Goal: Information Seeking & Learning: Learn about a topic

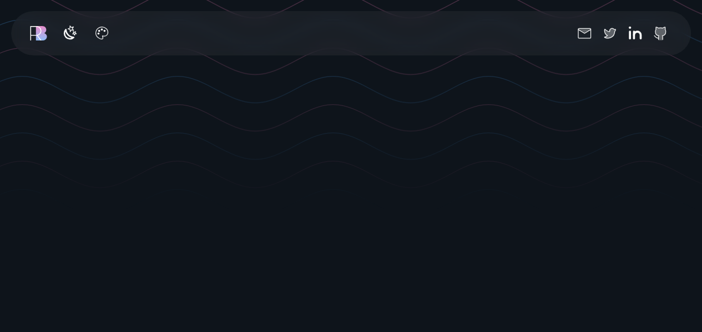
scroll to position [79, 0]
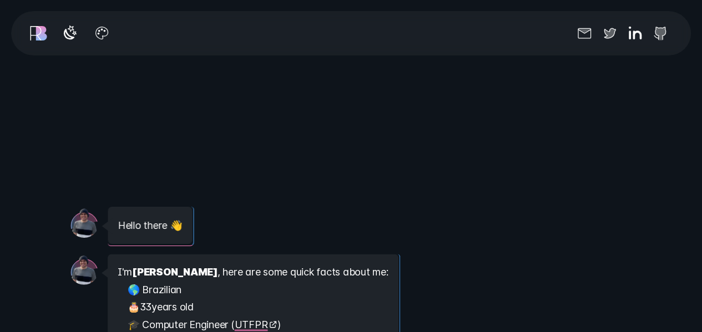
scroll to position [9, 0]
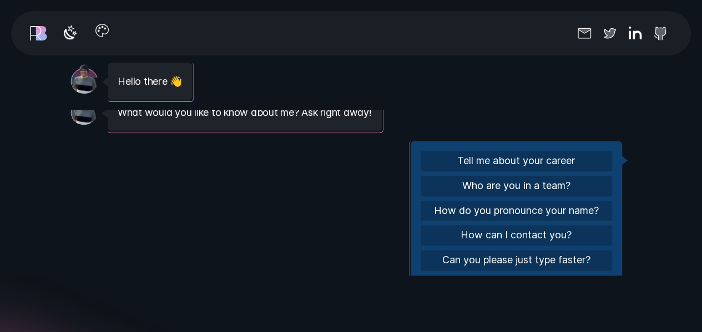
scroll to position [158, 0]
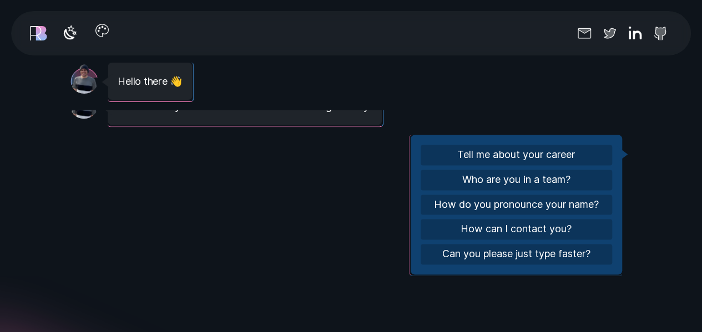
click at [103, 36] on icon "button" at bounding box center [102, 31] width 18 height 18
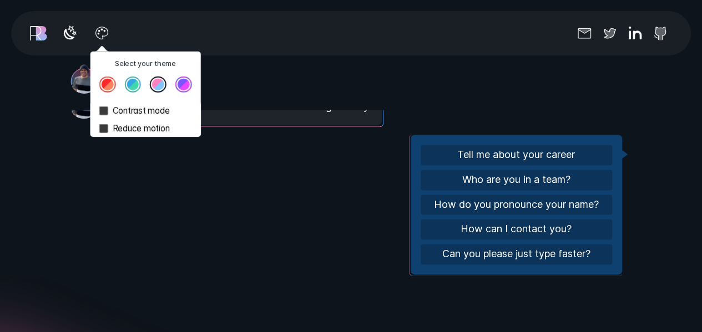
click at [134, 88] on button "Theme color select popover" at bounding box center [132, 84] width 17 height 17
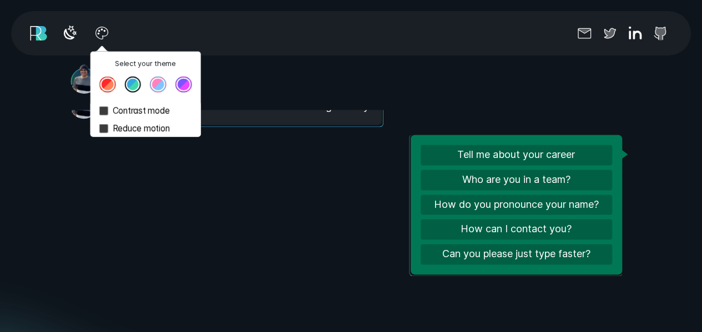
click at [158, 85] on button "Theme color select popover" at bounding box center [158, 84] width 17 height 17
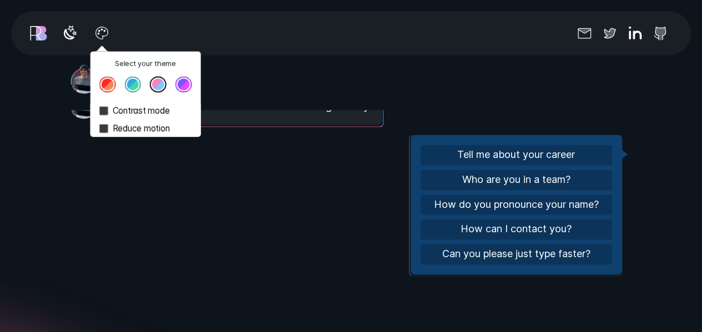
click at [197, 82] on div "Theme color select popover" at bounding box center [145, 89] width 110 height 26
click at [182, 85] on button "Theme color select popover" at bounding box center [183, 84] width 17 height 17
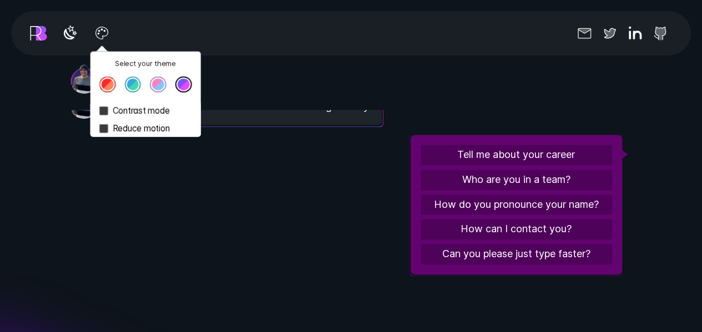
click at [108, 80] on button "Theme color select popover" at bounding box center [107, 84] width 17 height 17
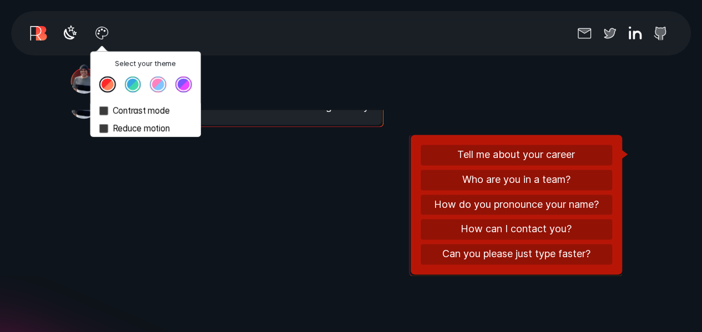
click at [430, 82] on div "Message from [PERSON_NAME] Hello there 👋" at bounding box center [350, 78] width 561 height 42
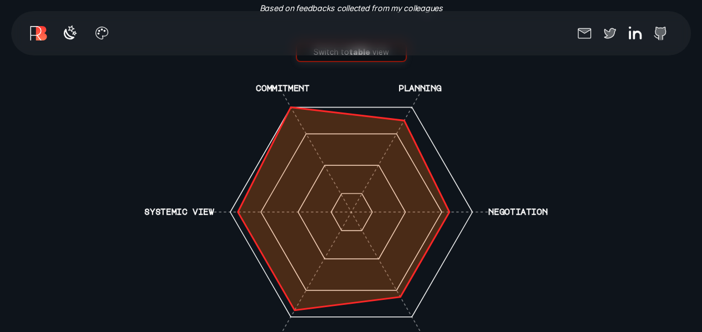
scroll to position [2052, 0]
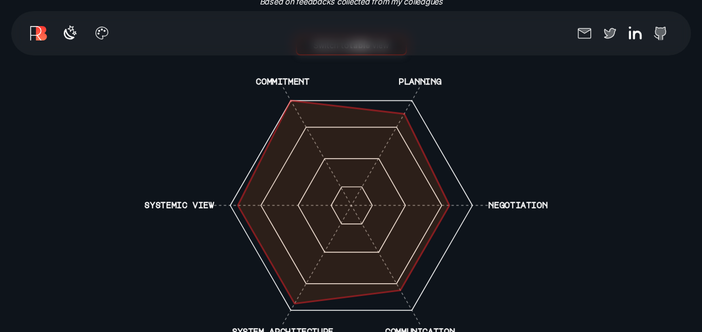
click at [292, 101] on polygon at bounding box center [342, 202] width 211 height 203
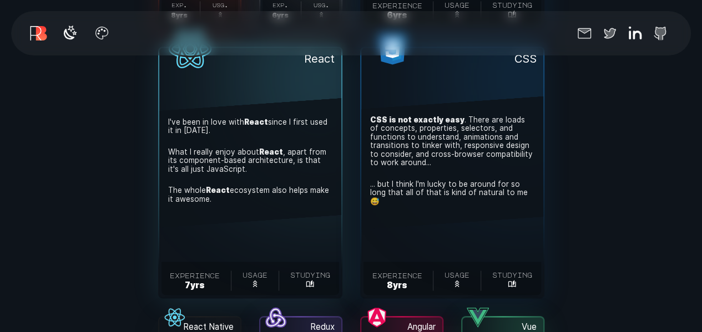
scroll to position [2939, 0]
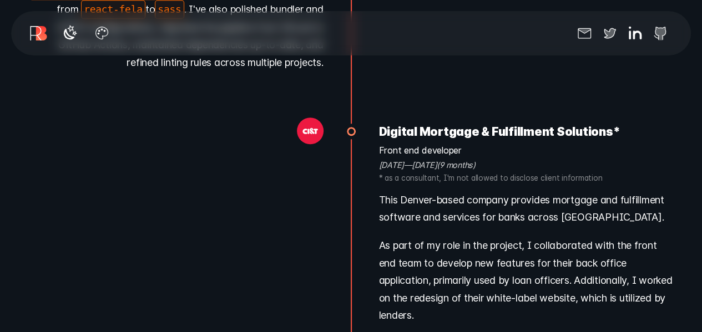
scroll to position [6821, 0]
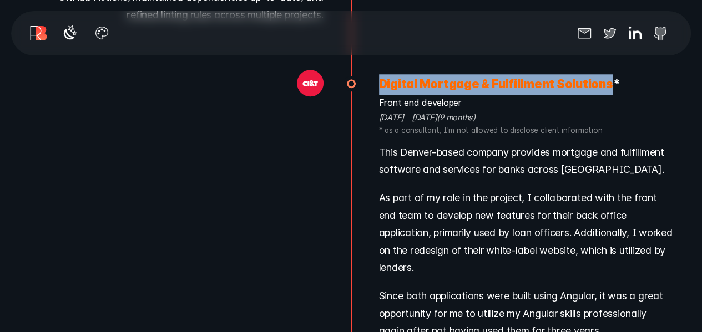
drag, startPoint x: 376, startPoint y: 81, endPoint x: 606, endPoint y: 80, distance: 229.6
click at [606, 80] on li "Digital Mortgage & Fulfillment Solutions * Front end developer [DATE] — [DATE] …" at bounding box center [526, 212] width 351 height 277
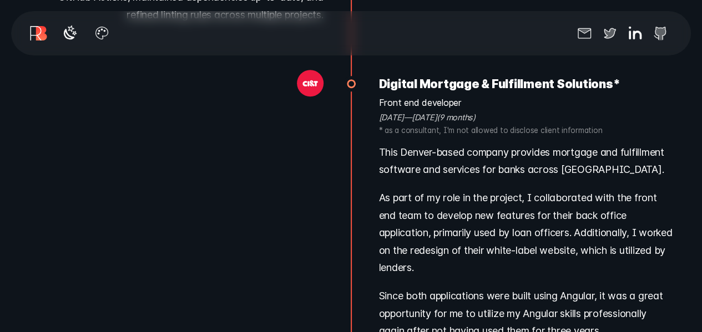
drag, startPoint x: 303, startPoint y: 184, endPoint x: 311, endPoint y: 179, distance: 8.9
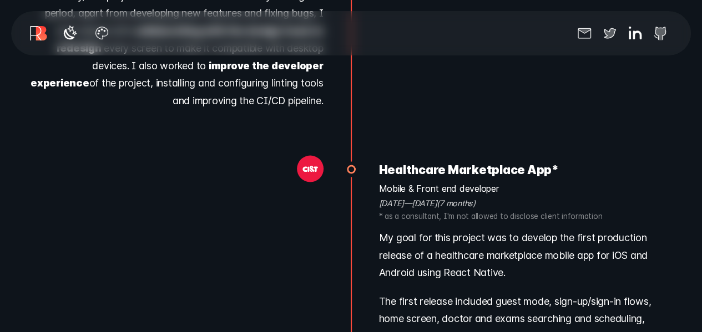
scroll to position [7431, 0]
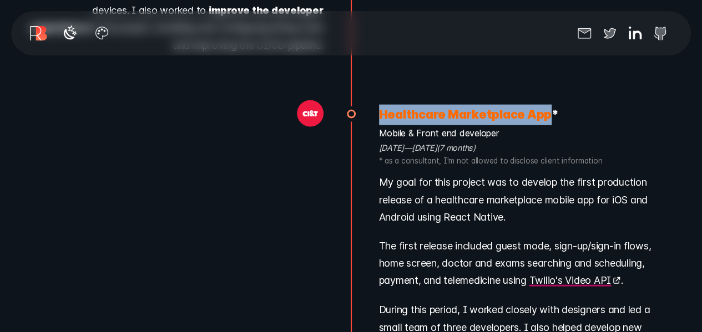
drag, startPoint x: 378, startPoint y: 115, endPoint x: 543, endPoint y: 113, distance: 165.3
click at [543, 113] on h3 "Healthcare Marketplace App *" at bounding box center [527, 115] width 296 height 21
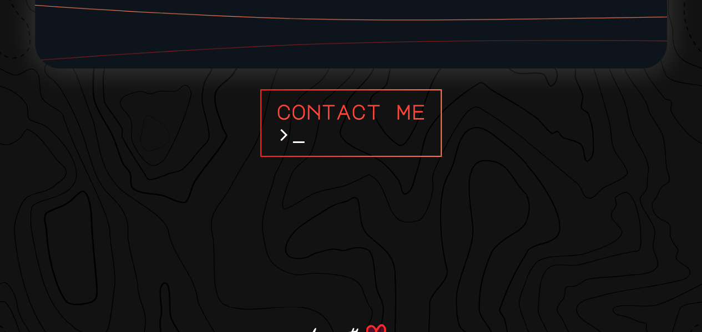
scroll to position [8593, 0]
